Goal: Navigation & Orientation: Find specific page/section

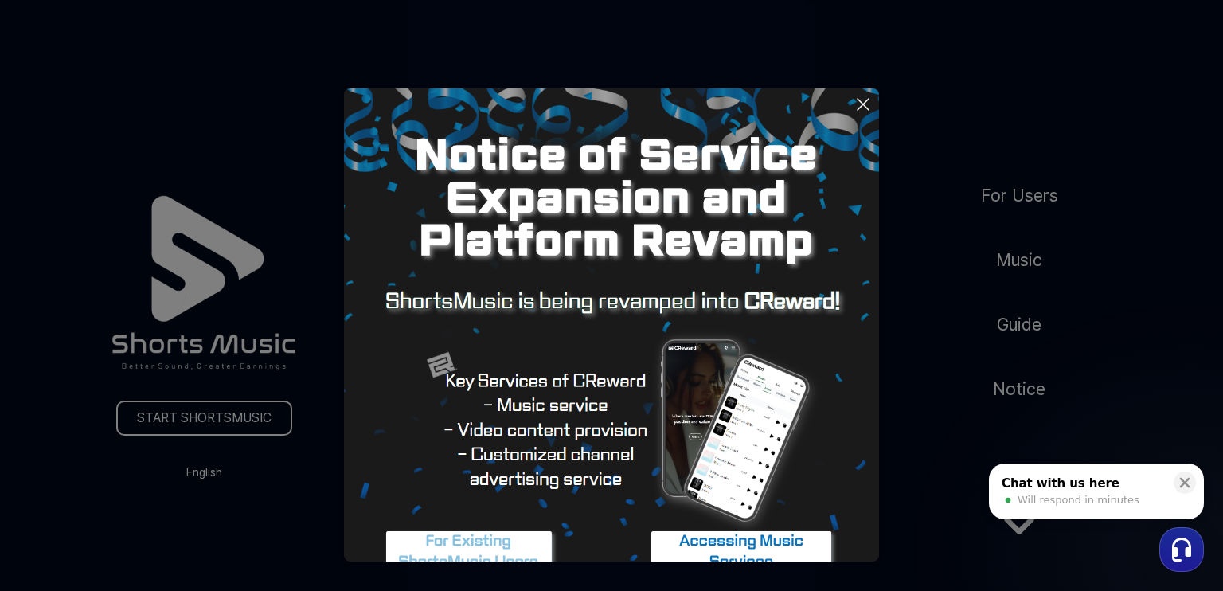
click at [901, 447] on button at bounding box center [611, 295] width 1223 height 591
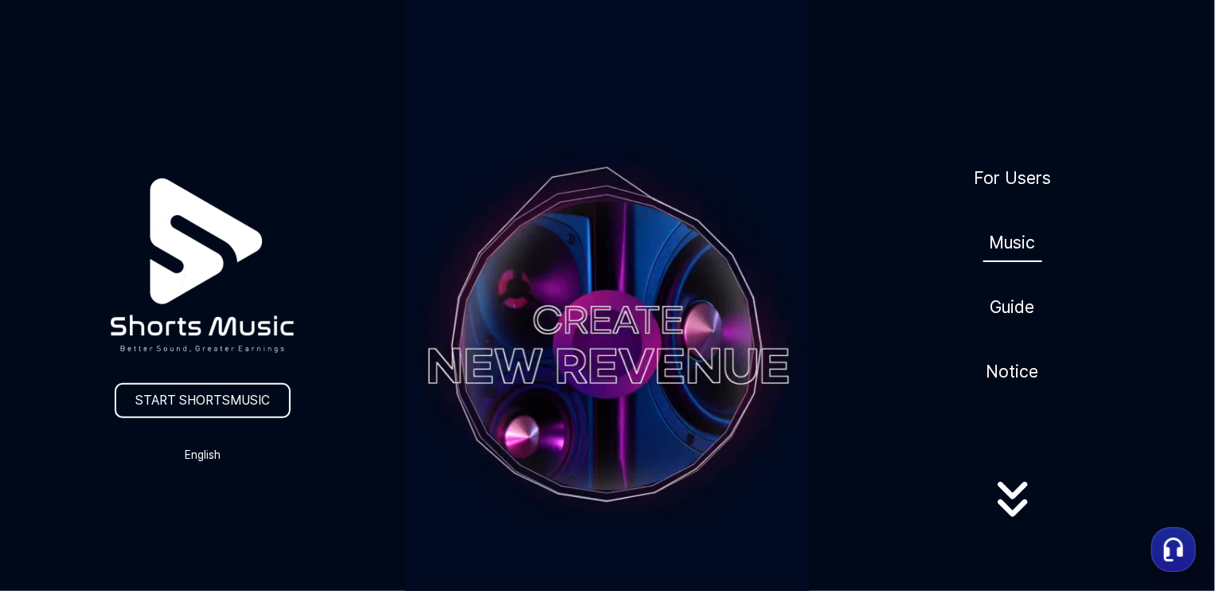
scroll to position [13, 0]
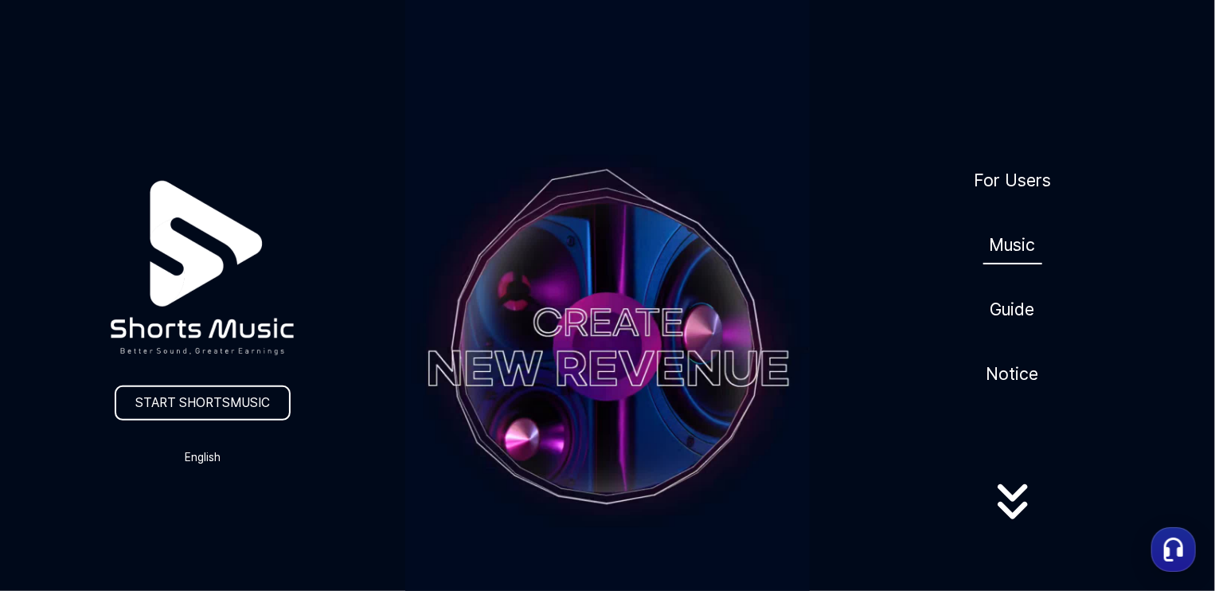
click at [1013, 255] on link "Music" at bounding box center [1012, 244] width 59 height 39
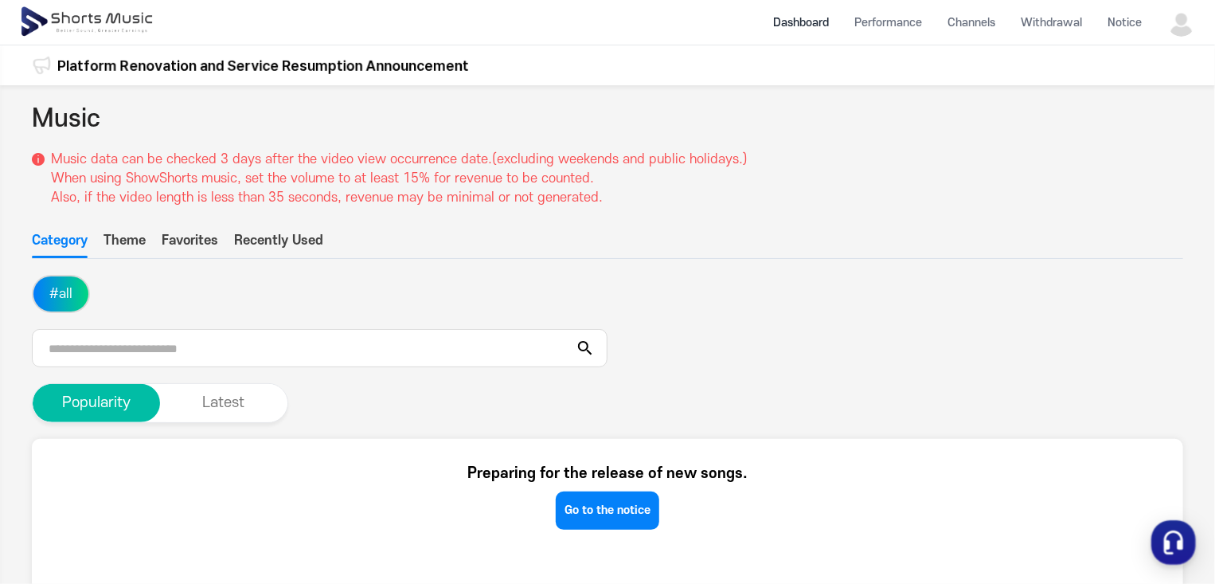
click at [793, 18] on li "Dashboard" at bounding box center [800, 23] width 81 height 42
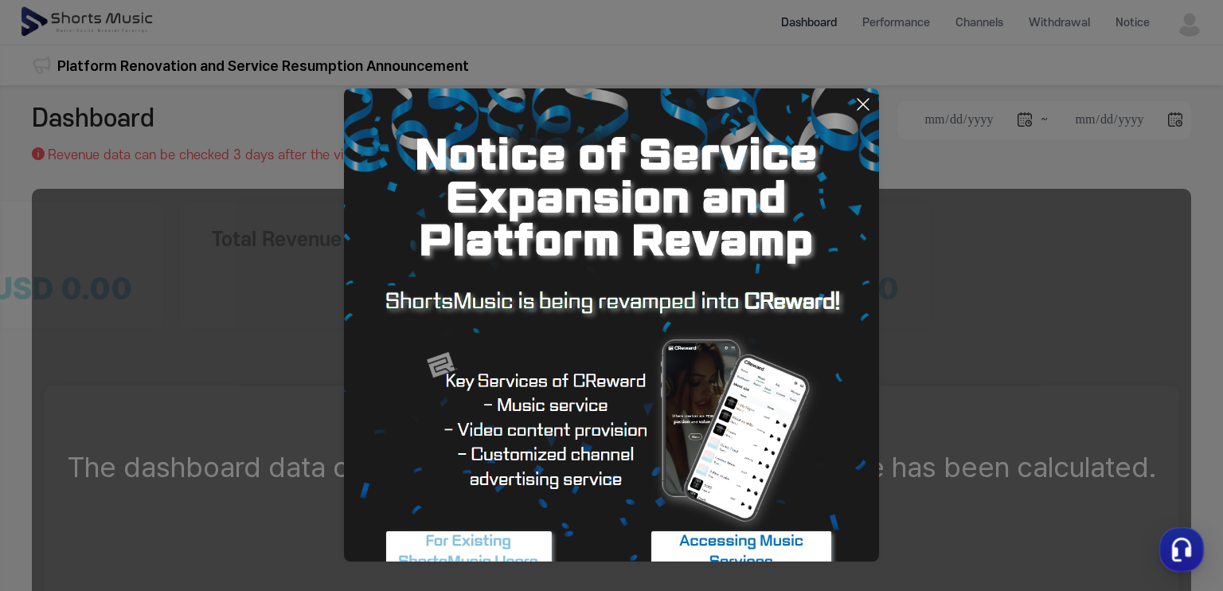
click at [924, 25] on button at bounding box center [611, 295] width 1223 height 591
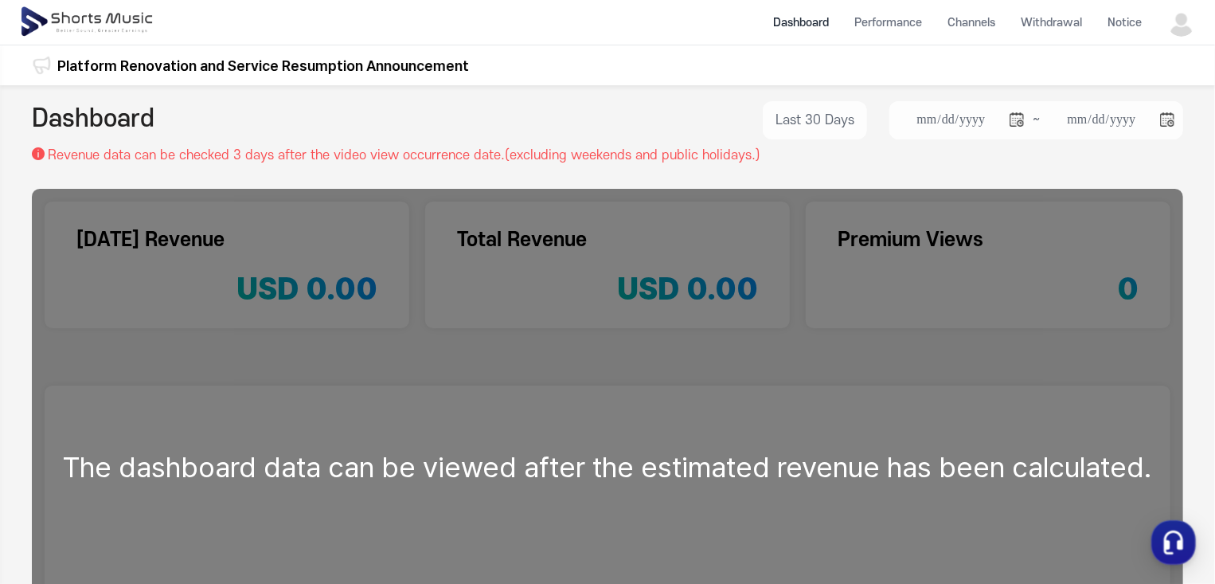
click at [1194, 28] on img at bounding box center [1181, 22] width 29 height 29
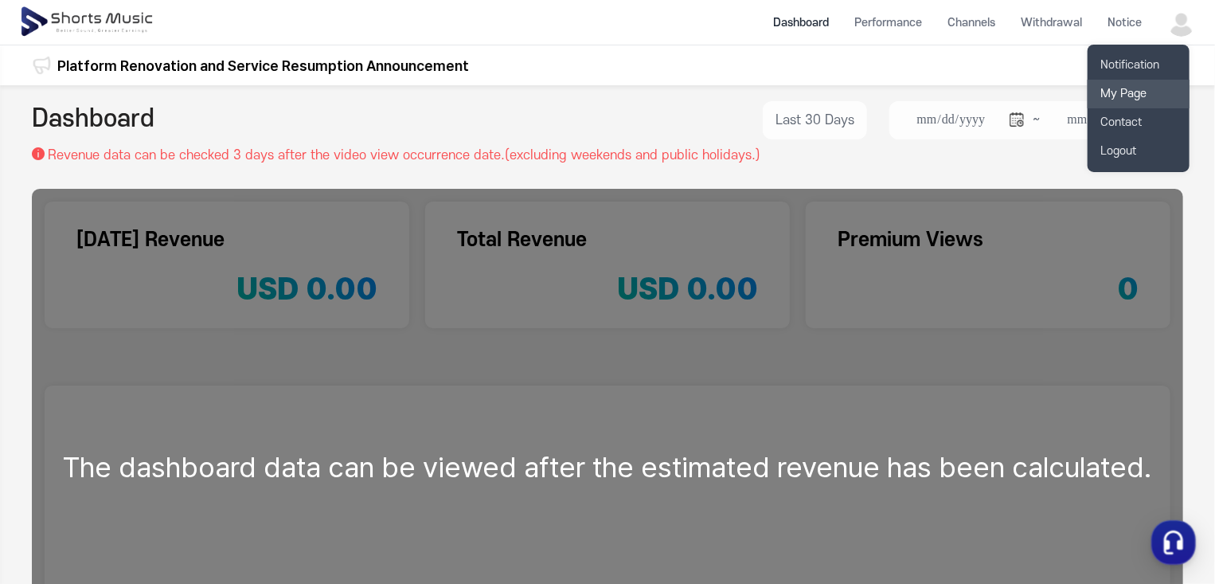
click at [1131, 89] on link "My Page" at bounding box center [1139, 94] width 102 height 29
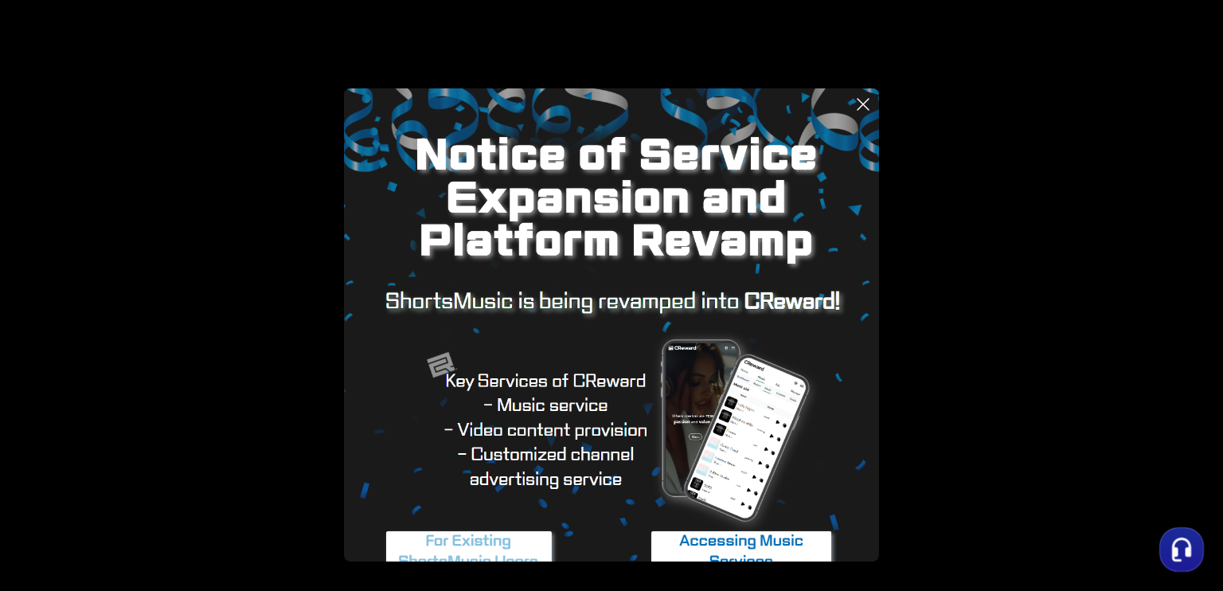
drag, startPoint x: 119, startPoint y: 217, endPoint x: 64, endPoint y: 123, distance: 109.2
click at [64, 123] on button at bounding box center [611, 295] width 1223 height 591
